Goal: Find contact information: Find contact information

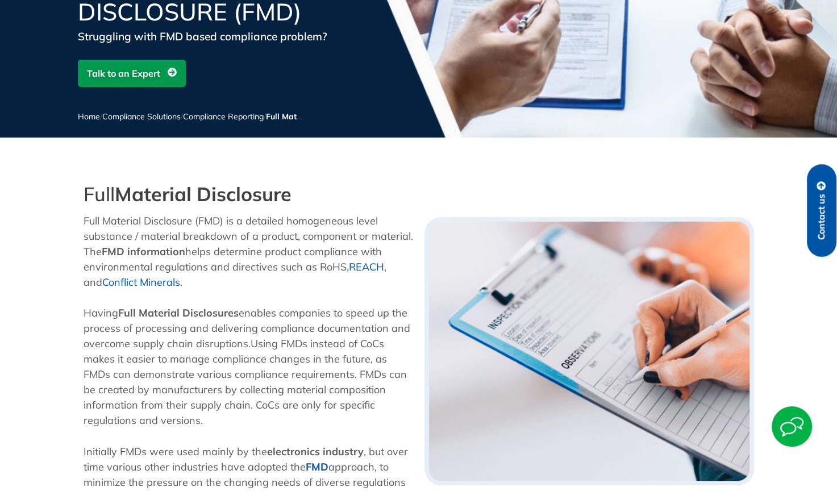
scroll to position [170, 0]
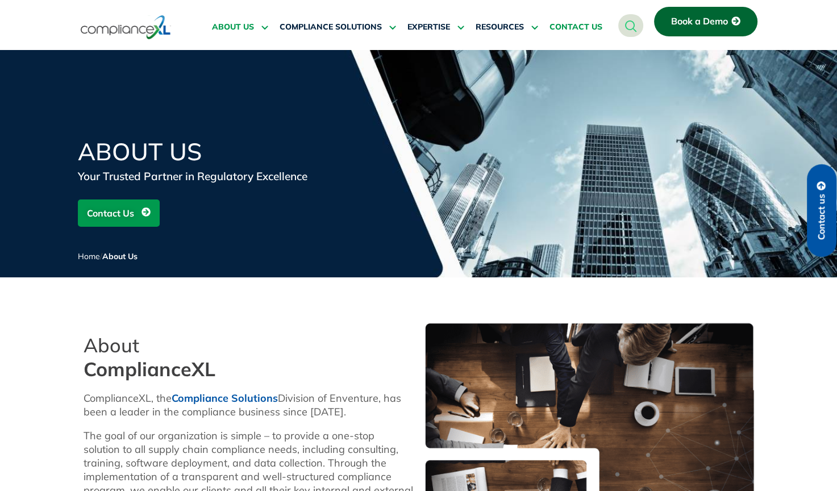
click at [570, 24] on span "CONTACT US" at bounding box center [575, 27] width 53 height 10
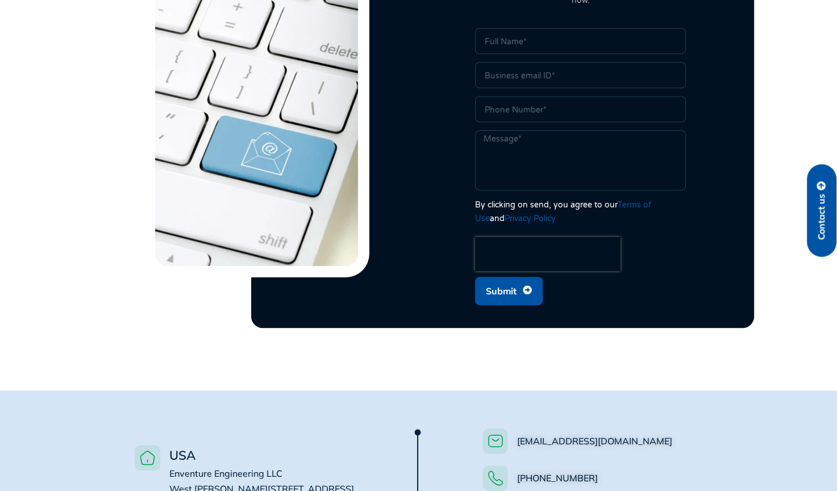
scroll to position [511, 0]
